Goal: Transaction & Acquisition: Purchase product/service

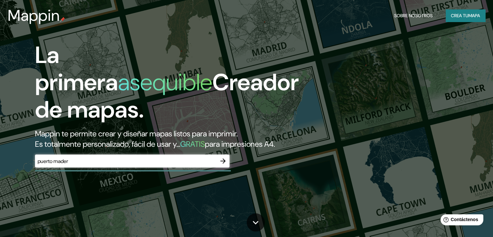
click at [193, 166] on div "puerto mader ​" at bounding box center [132, 160] width 194 height 13
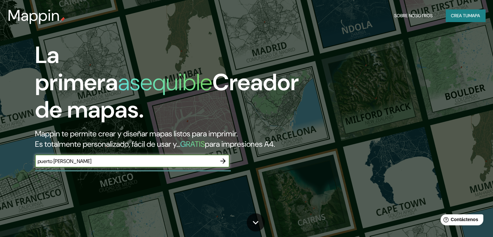
type input "puerto [PERSON_NAME]"
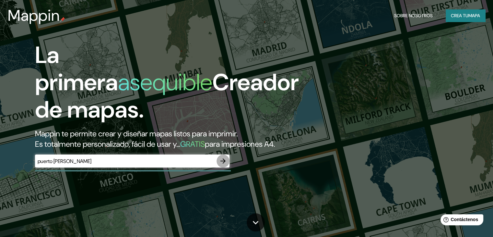
click at [222, 165] on icon "button" at bounding box center [223, 161] width 8 height 8
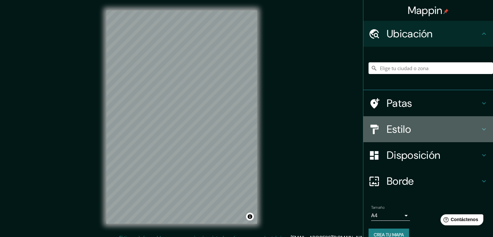
click at [441, 128] on h4 "Estilo" at bounding box center [433, 129] width 93 height 13
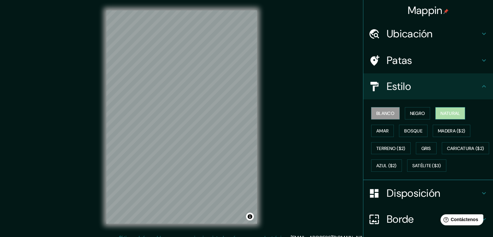
click at [441, 112] on font "Natural" at bounding box center [450, 113] width 19 height 6
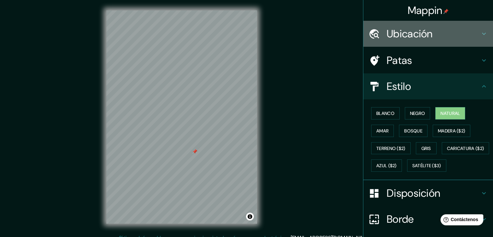
click at [422, 27] on font "Ubicación" at bounding box center [410, 34] width 46 height 14
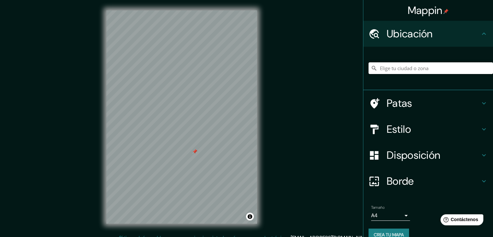
click at [413, 67] on input "Elige tu ciudad o zona" at bounding box center [431, 68] width 124 height 12
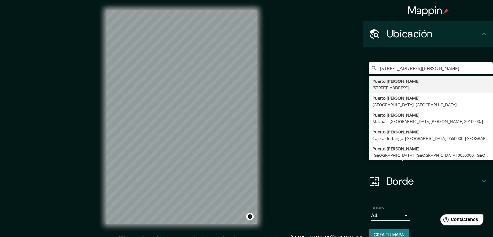
type input "[STREET_ADDRESS][PERSON_NAME]"
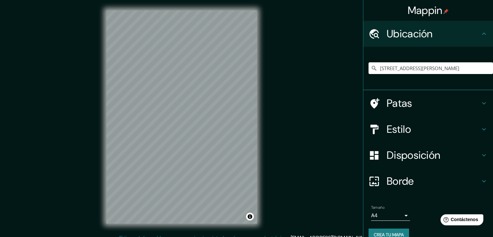
click at [332, 101] on div "Mappin Ubicación [STREET_ADDRESS][PERSON_NAME][PERSON_NAME] [GEOGRAPHIC_DATA][P…" at bounding box center [246, 122] width 493 height 244
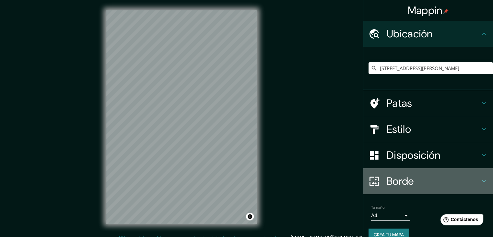
click at [395, 180] on font "Borde" at bounding box center [400, 181] width 27 height 14
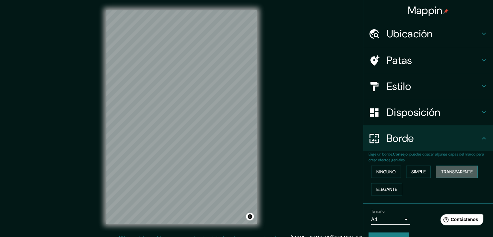
click at [443, 168] on font "Transparente" at bounding box center [456, 171] width 31 height 8
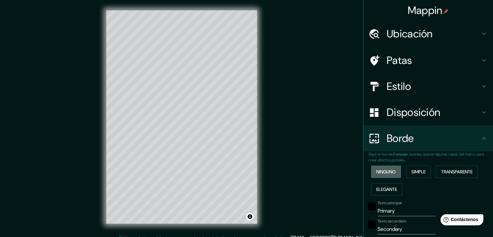
click at [382, 170] on font "Ninguno" at bounding box center [385, 172] width 19 height 6
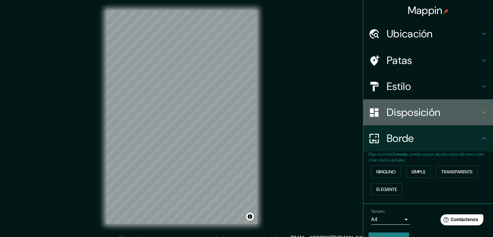
click at [405, 115] on font "Disposición" at bounding box center [413, 112] width 53 height 14
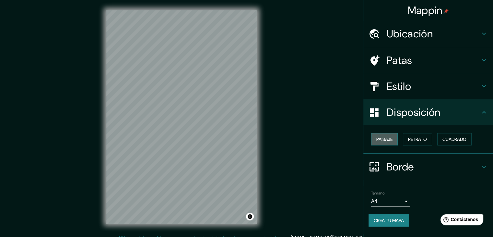
click at [388, 138] on font "Paisaje" at bounding box center [384, 139] width 16 height 6
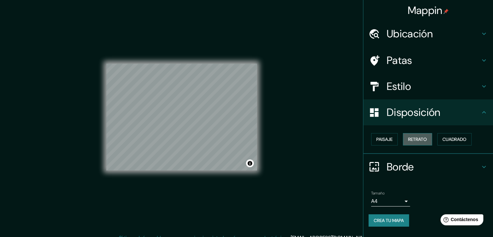
click at [422, 143] on button "Retrato" at bounding box center [417, 139] width 29 height 12
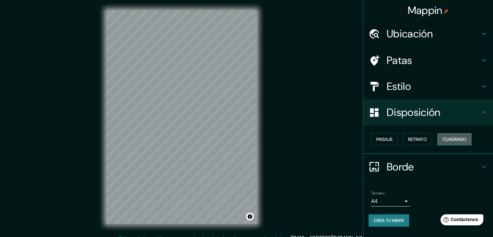
click at [459, 136] on font "Cuadrado" at bounding box center [454, 139] width 24 height 6
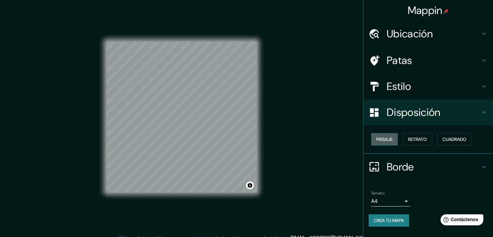
click at [383, 142] on font "Paisaje" at bounding box center [384, 139] width 16 height 8
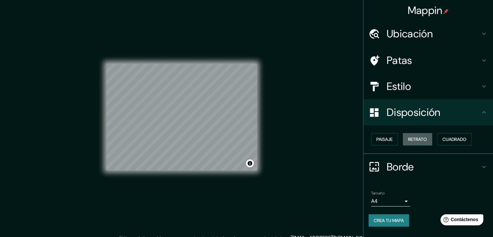
click at [426, 139] on font "Retrato" at bounding box center [417, 139] width 19 height 6
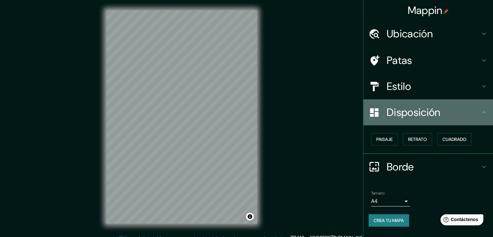
click at [418, 111] on font "Disposición" at bounding box center [413, 112] width 53 height 14
click at [488, 110] on icon at bounding box center [484, 112] width 8 height 8
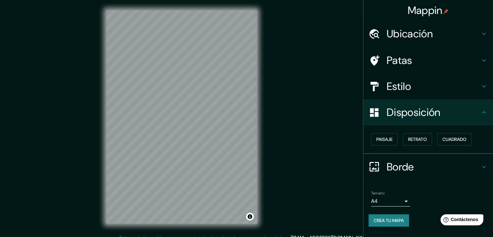
click at [446, 84] on h4 "Estilo" at bounding box center [433, 86] width 93 height 13
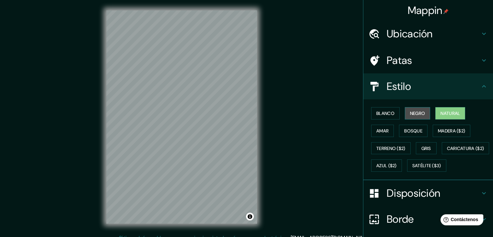
click at [416, 112] on font "Negro" at bounding box center [417, 113] width 15 height 6
click at [376, 133] on font "Amar" at bounding box center [382, 131] width 12 height 6
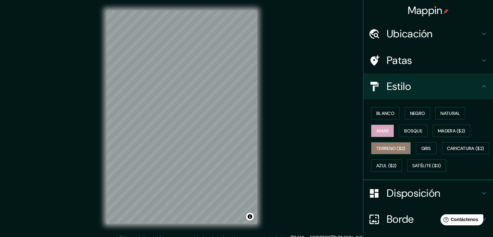
click at [377, 151] on font "Terreno ($2)" at bounding box center [390, 148] width 29 height 8
click at [397, 163] on font "Azul ($2)" at bounding box center [386, 166] width 20 height 6
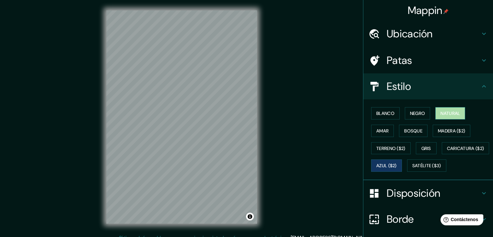
click at [441, 116] on font "Natural" at bounding box center [450, 113] width 19 height 6
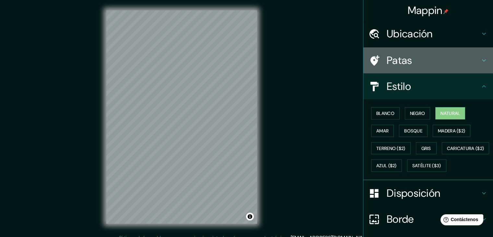
click at [403, 63] on font "Patas" at bounding box center [400, 60] width 26 height 14
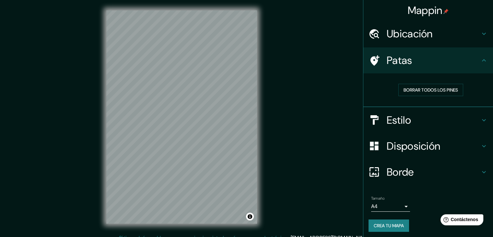
click at [470, 56] on h4 "Patas" at bounding box center [433, 60] width 93 height 13
